Goal: Complete application form

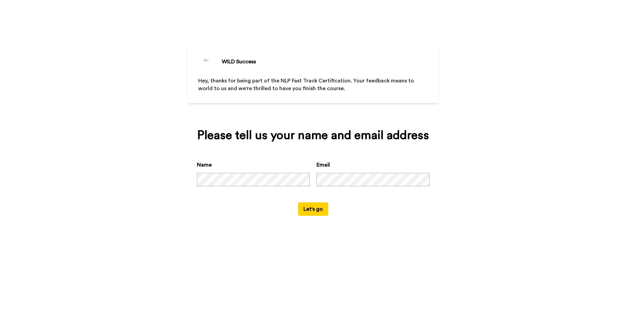
click at [322, 216] on button "Let's go" at bounding box center [313, 208] width 30 height 13
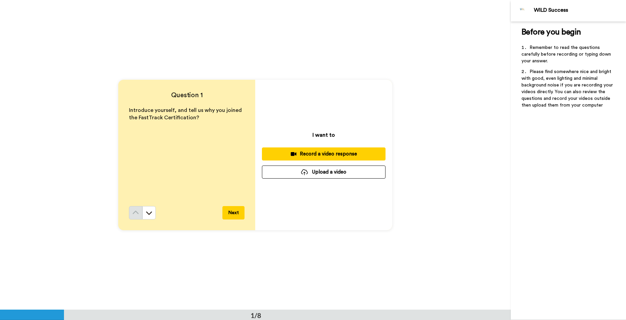
click at [337, 155] on div "Record a video response" at bounding box center [323, 153] width 113 height 7
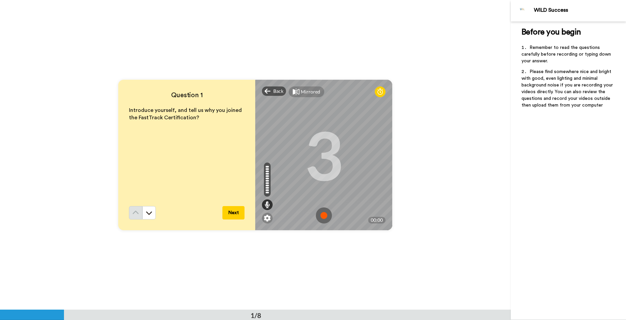
click at [321, 214] on img at bounding box center [324, 215] width 16 height 16
click at [226, 209] on button "Next" at bounding box center [233, 212] width 22 height 13
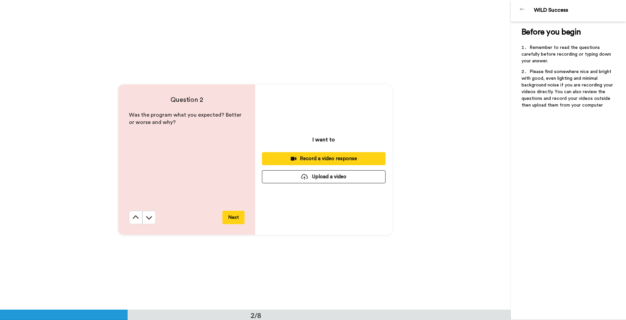
scroll to position [310, 0]
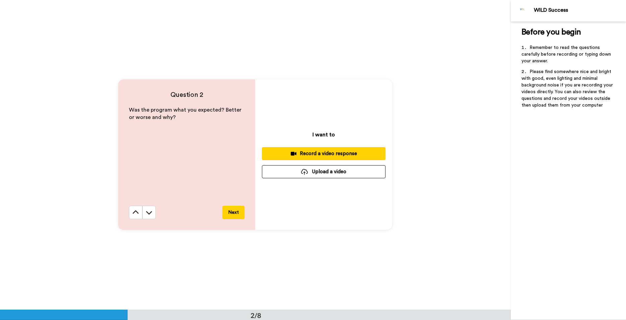
click at [332, 156] on div "Record a video response" at bounding box center [323, 153] width 113 height 7
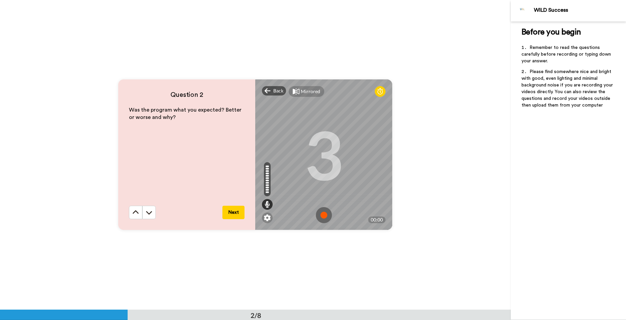
click at [323, 217] on img at bounding box center [324, 215] width 16 height 16
click at [239, 212] on button "Next" at bounding box center [233, 212] width 22 height 13
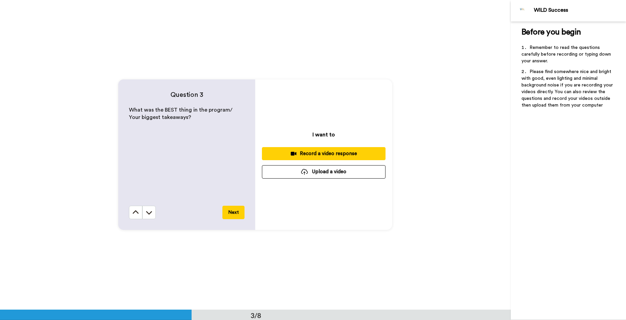
scroll to position [620, 0]
click at [335, 151] on div "Record a video response" at bounding box center [323, 153] width 113 height 7
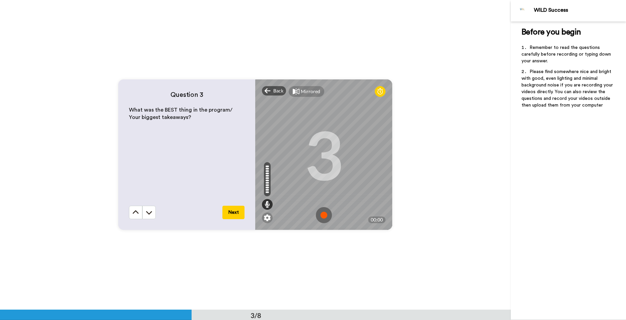
click at [322, 215] on img at bounding box center [324, 215] width 16 height 16
click at [233, 210] on button "Next" at bounding box center [233, 212] width 22 height 13
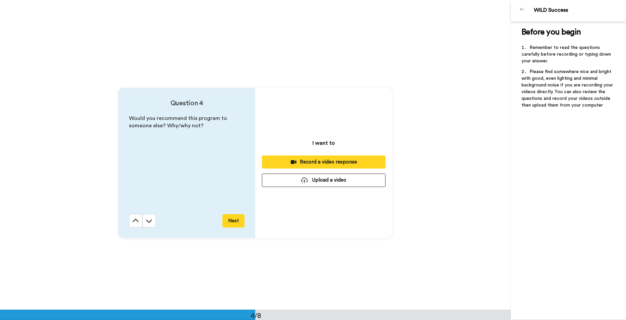
scroll to position [929, 0]
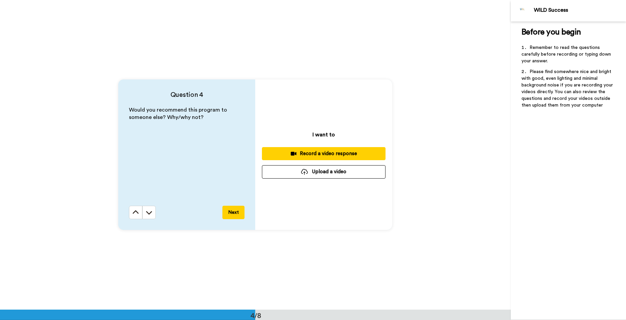
click at [321, 154] on div "Record a video response" at bounding box center [323, 153] width 113 height 7
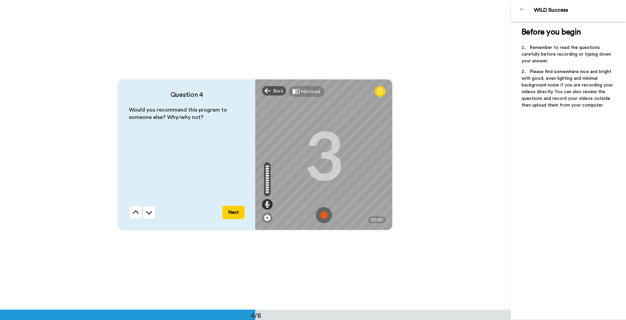
click at [323, 215] on img at bounding box center [324, 215] width 16 height 16
click at [234, 213] on button "Next" at bounding box center [233, 212] width 22 height 13
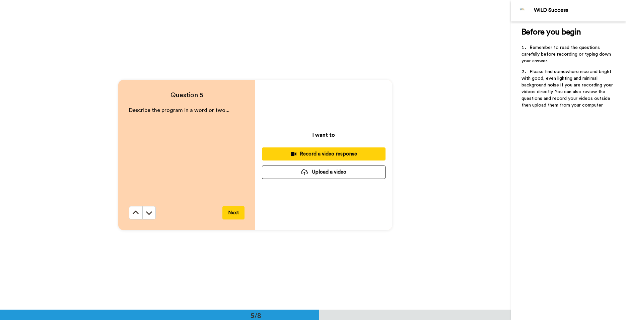
scroll to position [1239, 0]
click at [329, 154] on div "Record a video response" at bounding box center [323, 153] width 113 height 7
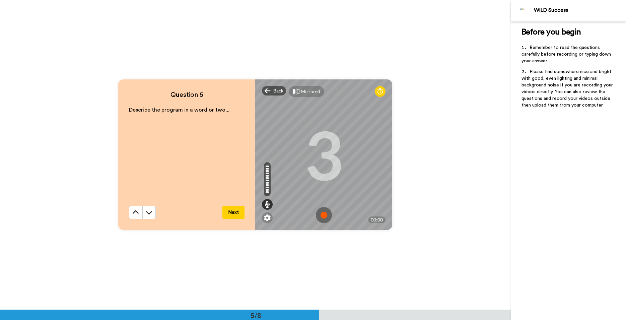
click at [326, 215] on img at bounding box center [324, 215] width 16 height 16
click at [325, 215] on img at bounding box center [324, 215] width 16 height 16
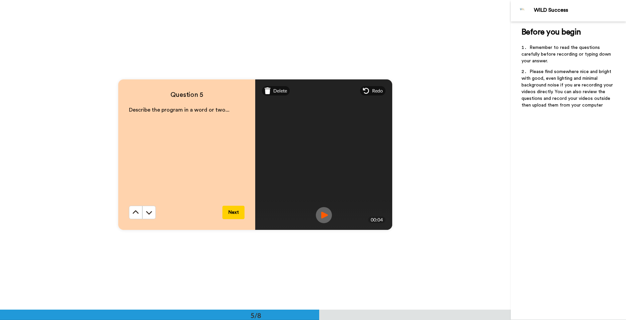
click at [230, 213] on button "Next" at bounding box center [233, 212] width 22 height 13
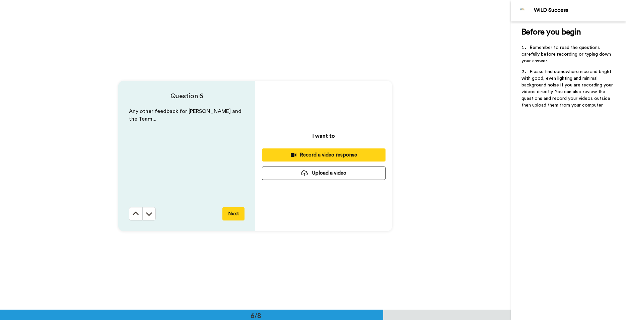
scroll to position [1548, 0]
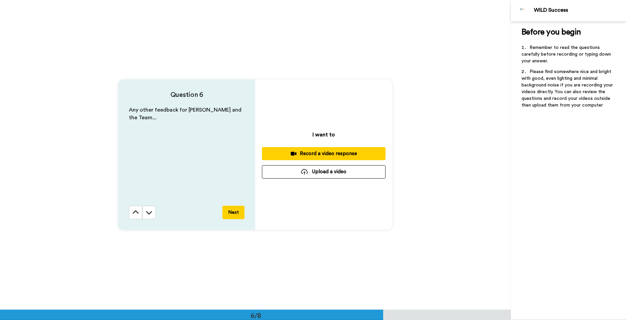
click at [325, 152] on div "Record a video response" at bounding box center [323, 153] width 113 height 7
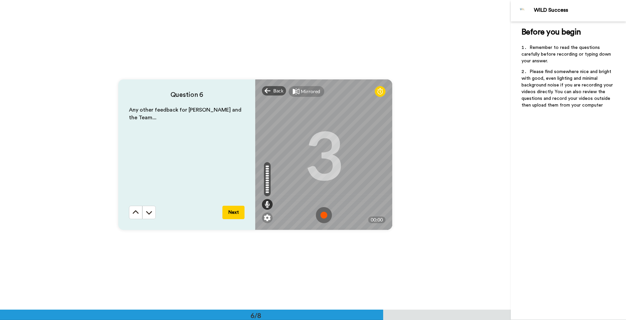
click at [325, 214] on img at bounding box center [324, 215] width 16 height 16
click at [318, 216] on img at bounding box center [324, 215] width 16 height 16
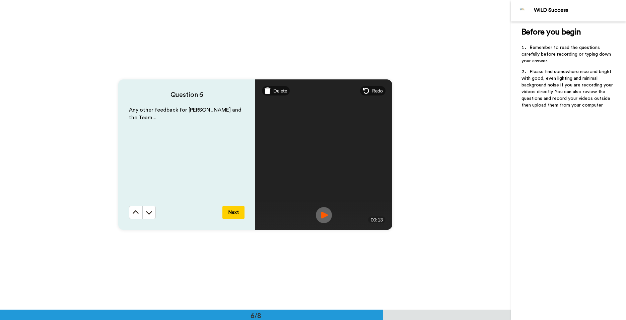
click at [232, 214] on button "Next" at bounding box center [233, 212] width 22 height 13
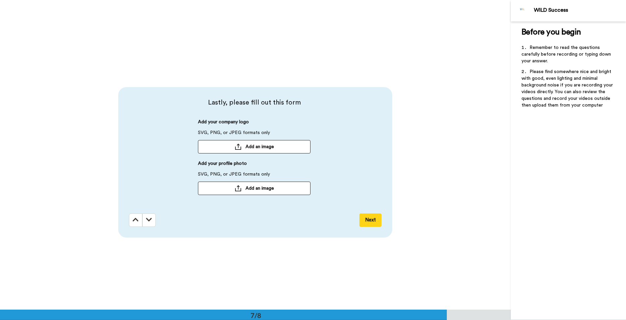
scroll to position [1858, 0]
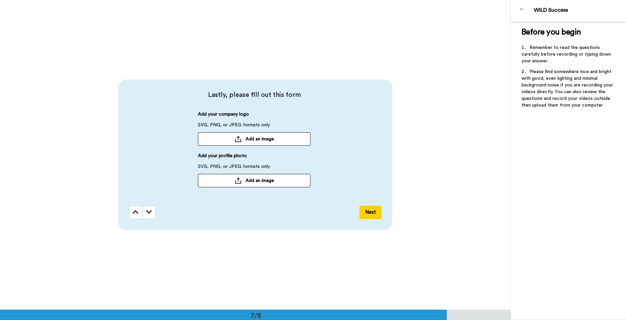
click at [246, 139] on span "Add an image" at bounding box center [260, 139] width 28 height 7
click at [247, 182] on span "Add an image" at bounding box center [260, 180] width 28 height 7
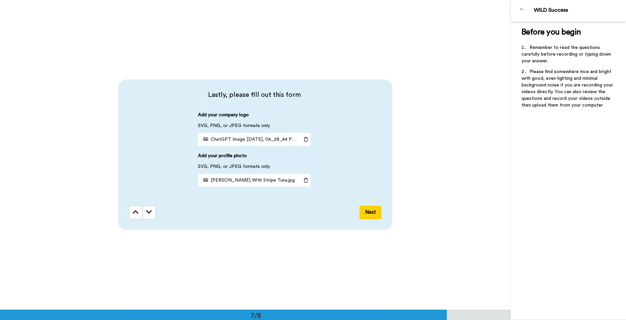
click at [363, 212] on button "Next" at bounding box center [371, 212] width 22 height 13
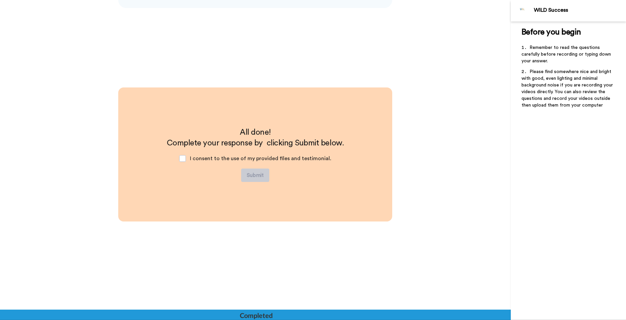
scroll to position [2080, 0]
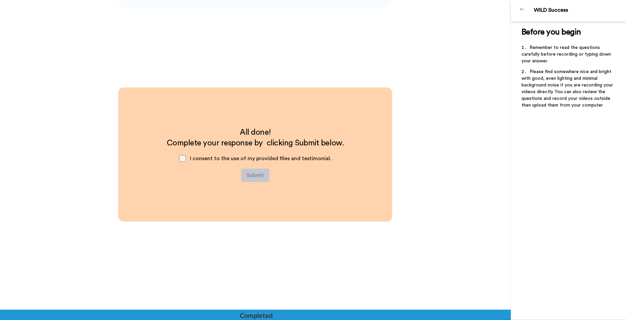
click at [186, 158] on span at bounding box center [182, 158] width 7 height 7
click at [258, 179] on button "Submit" at bounding box center [255, 175] width 28 height 13
